Goal: Information Seeking & Learning: Learn about a topic

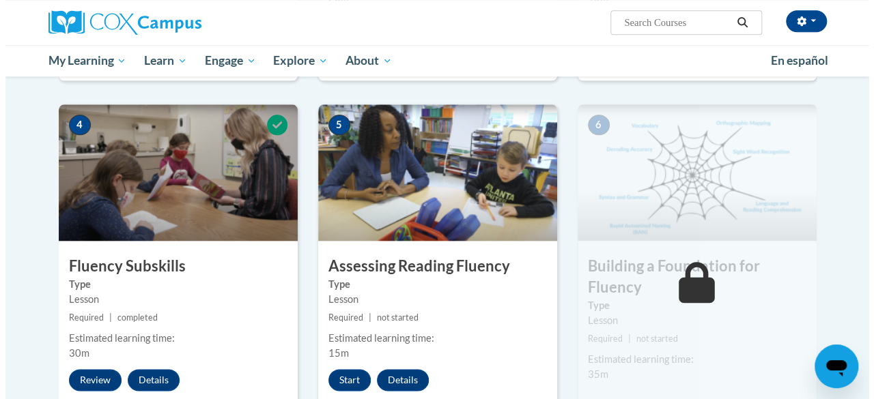
scroll to position [636, 0]
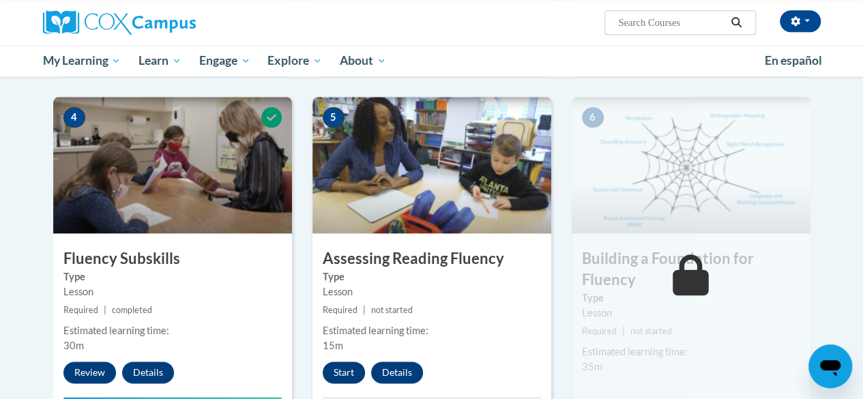
click at [349, 380] on button "Start" at bounding box center [344, 373] width 42 height 22
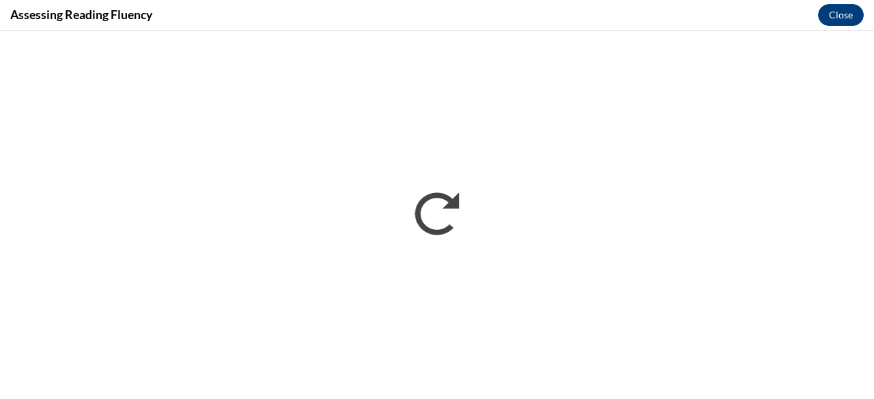
scroll to position [0, 0]
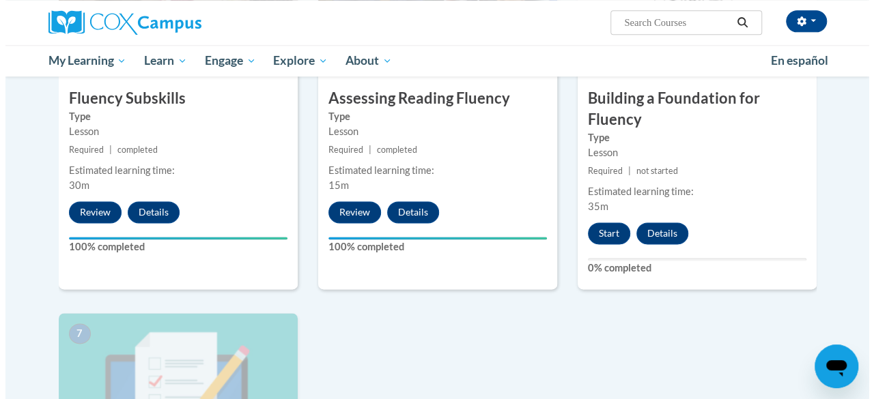
scroll to position [807, 0]
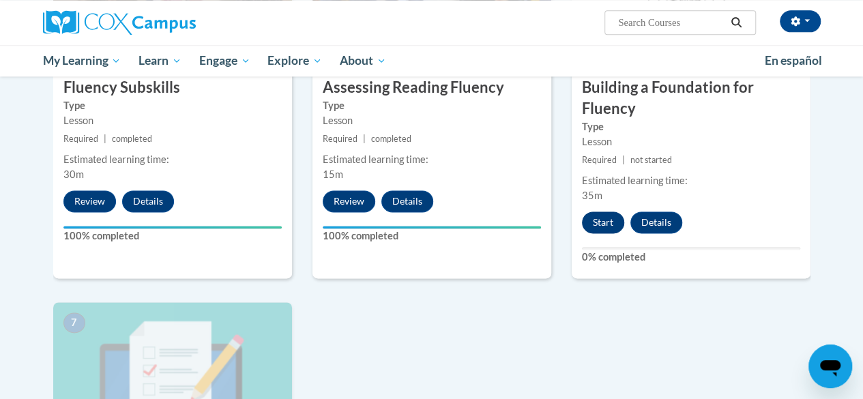
click at [594, 218] on button "Start" at bounding box center [603, 223] width 42 height 22
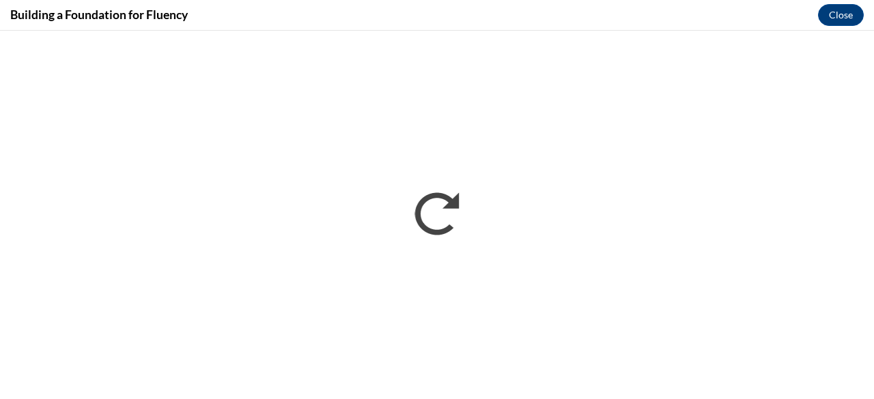
scroll to position [0, 0]
